Goal: Transaction & Acquisition: Register for event/course

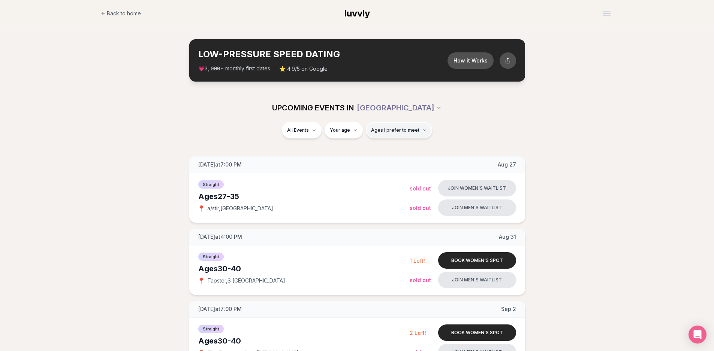
click at [383, 132] on span "Ages I prefer to meet" at bounding box center [395, 130] width 48 height 6
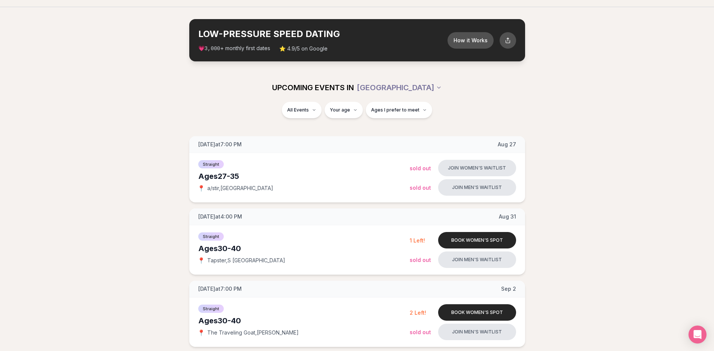
scroll to position [1079, 0]
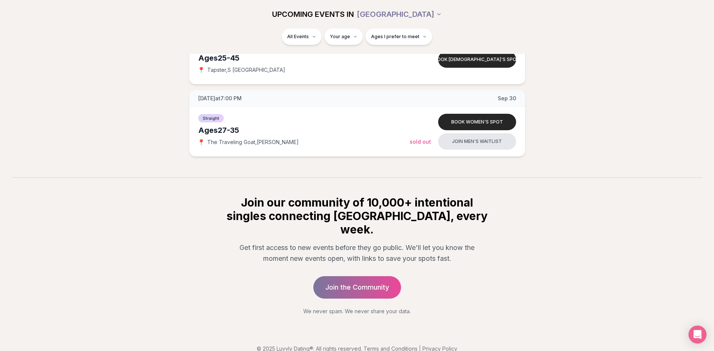
drag, startPoint x: 451, startPoint y: 114, endPoint x: 425, endPoint y: 372, distance: 258.7
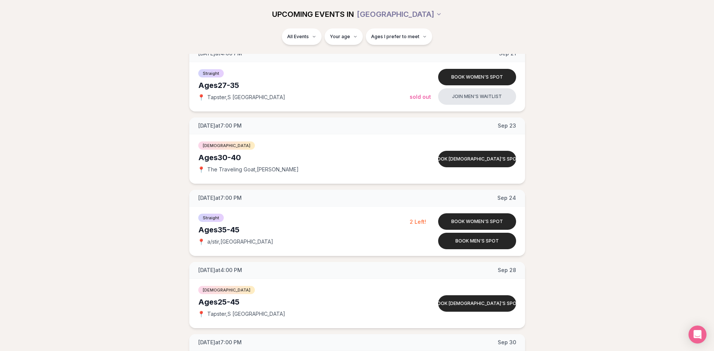
scroll to position [0, 0]
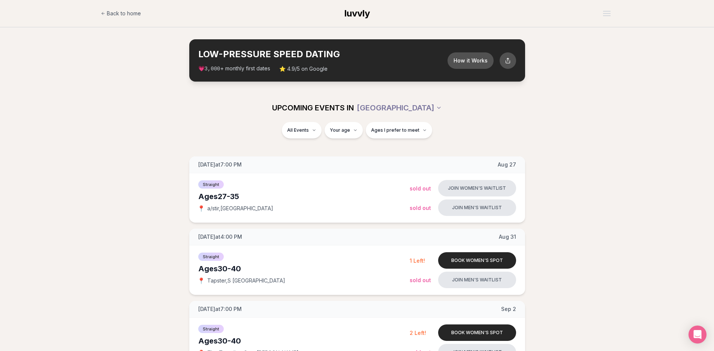
drag, startPoint x: 449, startPoint y: 282, endPoint x: 451, endPoint y: 103, distance: 179.5
click at [414, 123] on button "Ages I prefer to meet" at bounding box center [399, 130] width 66 height 16
click at [412, 130] on span "Ages I prefer to meet" at bounding box center [395, 130] width 48 height 6
click at [402, 153] on div "Please enter your age first" at bounding box center [398, 151] width 66 height 13
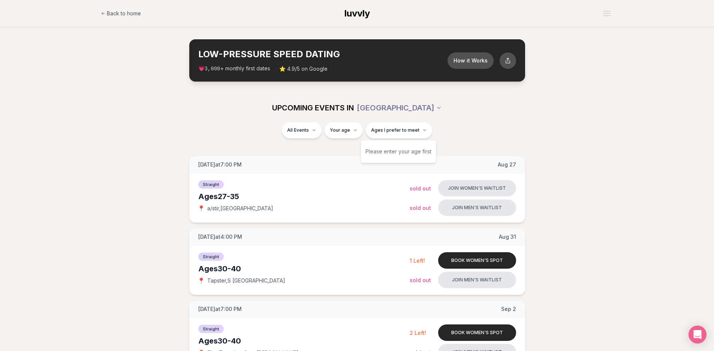
click at [402, 153] on div "Please enter your age first" at bounding box center [398, 151] width 66 height 13
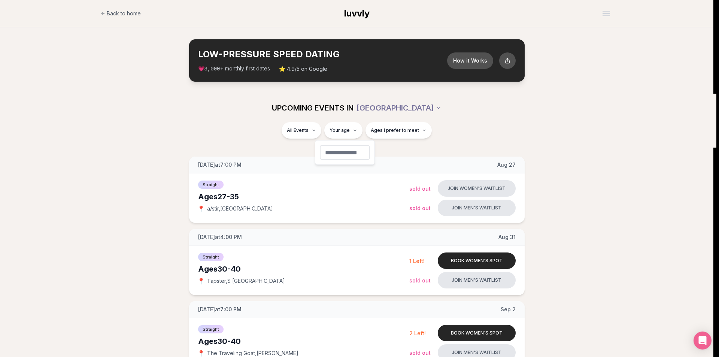
type input "**"
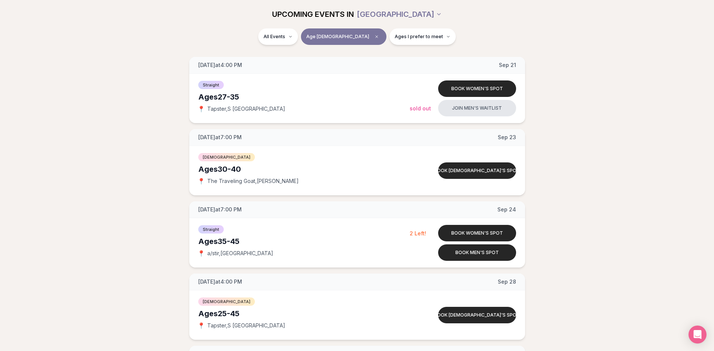
scroll to position [0, 3]
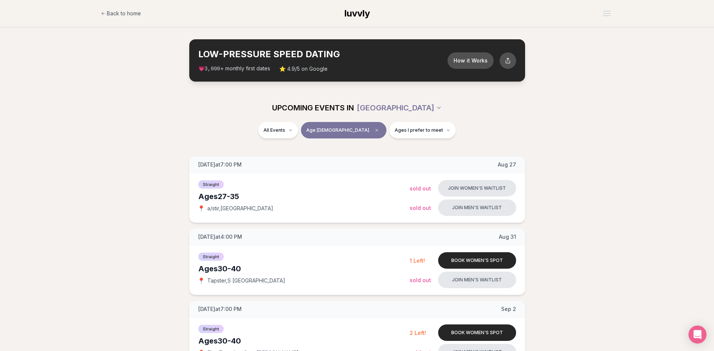
drag, startPoint x: 142, startPoint y: 322, endPoint x: 178, endPoint y: 73, distance: 251.6
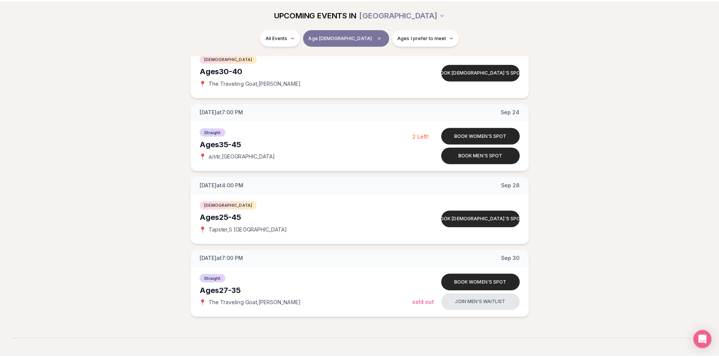
scroll to position [0, 0]
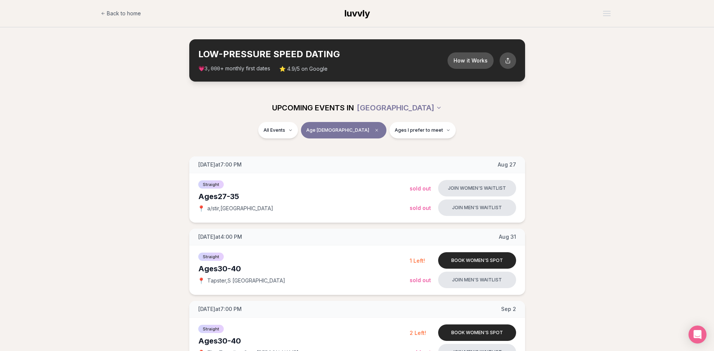
drag, startPoint x: 455, startPoint y: 311, endPoint x: 444, endPoint y: 76, distance: 235.6
click at [122, 16] on span "Back to home" at bounding box center [124, 13] width 34 height 7
